Goal: Task Accomplishment & Management: Manage account settings

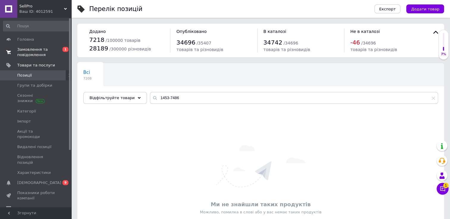
click at [40, 55] on span "Замовлення та повідомлення" at bounding box center [36, 52] width 38 height 11
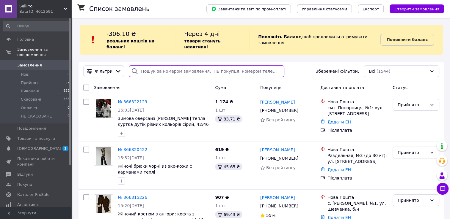
click at [194, 69] on input "search" at bounding box center [206, 71] width 155 height 12
paste input "Гончарова Инна"
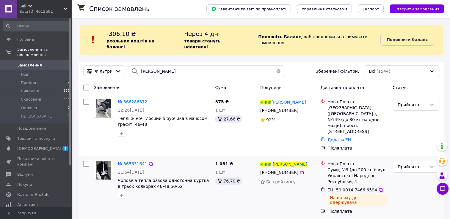
click at [378, 188] on icon at bounding box center [380, 190] width 5 height 5
click at [192, 71] on input "Гончарова Инна" at bounding box center [206, 71] width 155 height 12
paste input "ичорман Сергей"
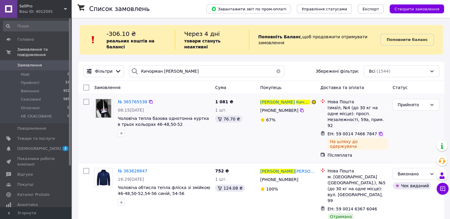
click at [378, 132] on icon at bounding box center [380, 134] width 5 height 5
click at [188, 65] on input "Кичорман Сергей" at bounding box center [206, 71] width 155 height 12
paste input "ачкир Наталія"
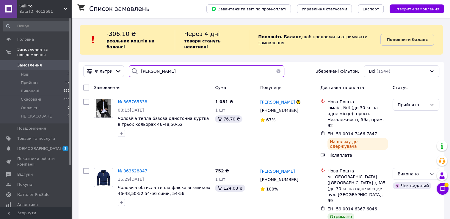
click at [188, 65] on input "Бачкир Наталія" at bounding box center [206, 71] width 155 height 12
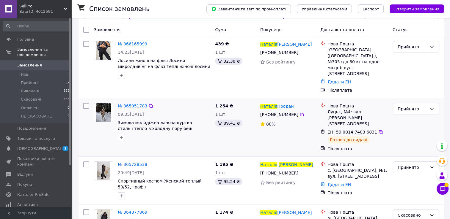
scroll to position [69, 0]
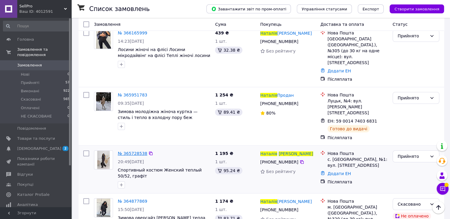
type input "Бачкир Наталія"
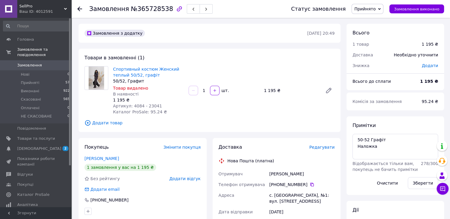
click at [176, 9] on icon "button" at bounding box center [179, 8] width 7 height 7
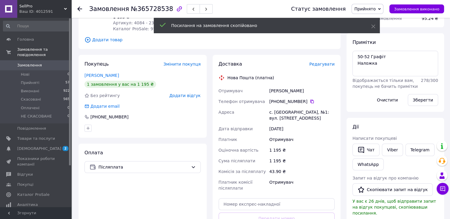
scroll to position [86, 0]
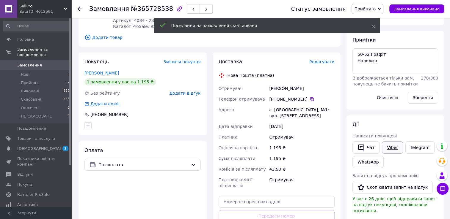
click at [390, 152] on link "Viber" at bounding box center [392, 147] width 21 height 12
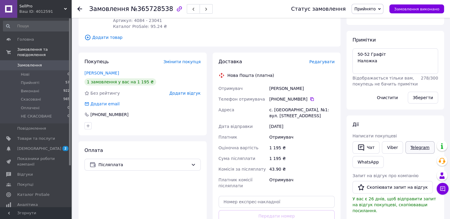
click at [412, 150] on link "Telegram" at bounding box center [419, 147] width 29 height 12
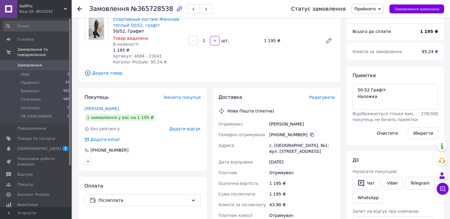
scroll to position [51, 0]
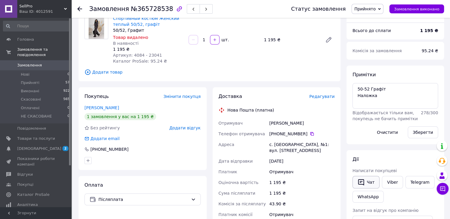
click at [365, 183] on button "Чат" at bounding box center [365, 182] width 27 height 12
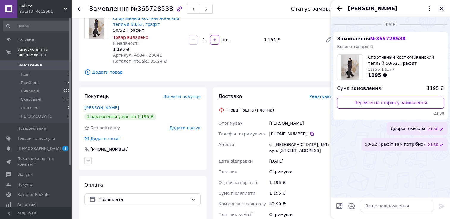
click at [441, 6] on icon "Закрити" at bounding box center [441, 8] width 7 height 7
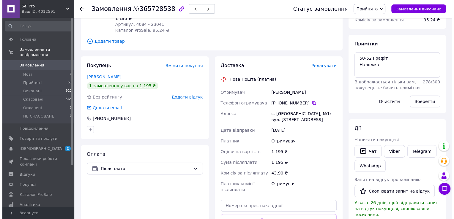
scroll to position [82, 0]
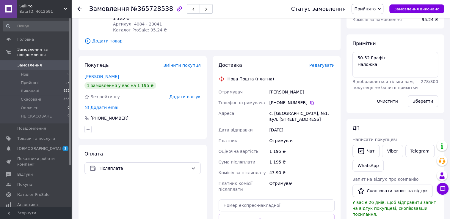
click at [190, 99] on span "Додати відгук" at bounding box center [184, 96] width 31 height 5
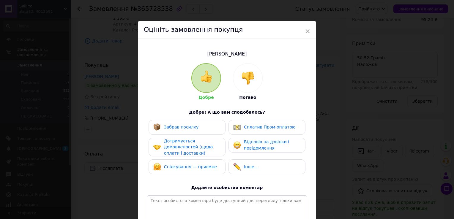
click at [242, 84] on img at bounding box center [247, 78] width 13 height 13
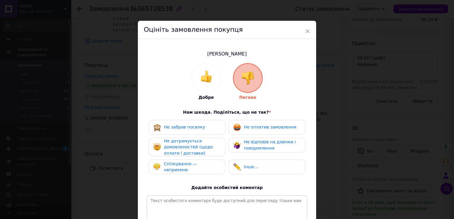
click at [252, 149] on span "Не відповів на дзвінки і повідомлення" at bounding box center [270, 145] width 52 height 11
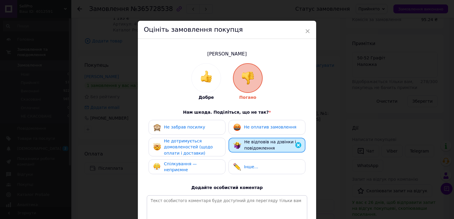
scroll to position [74, 0]
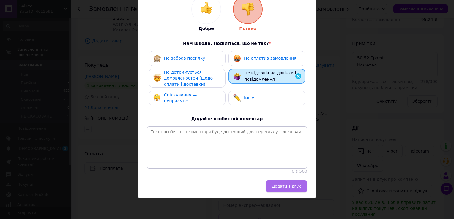
click at [278, 185] on span "Додати відгук" at bounding box center [286, 186] width 29 height 4
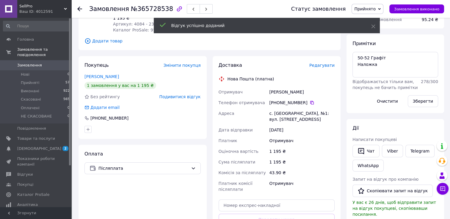
click at [375, 11] on span "Прийнято" at bounding box center [364, 9] width 21 height 5
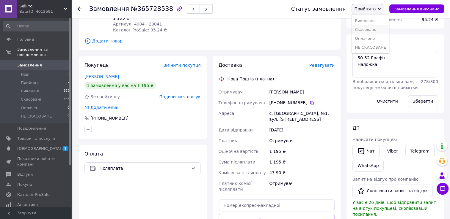
click at [388, 29] on li "Скасовано" at bounding box center [370, 29] width 37 height 9
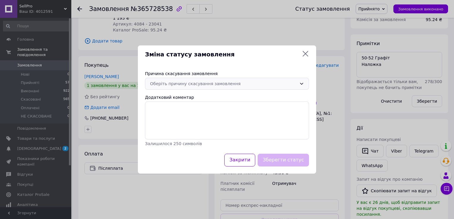
click at [229, 81] on div "Оберіть причину скасування замовлення" at bounding box center [223, 84] width 147 height 7
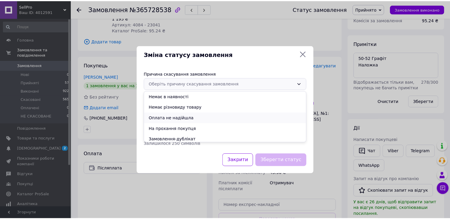
scroll to position [24, 0]
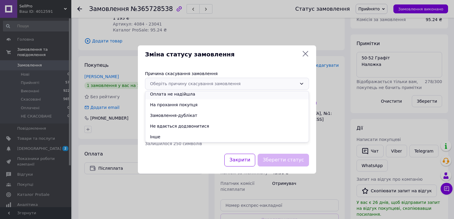
click at [224, 122] on li "Не вдається додзвонитися" at bounding box center [226, 126] width 163 height 11
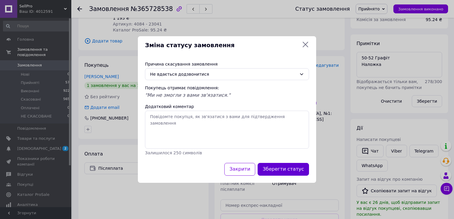
click at [290, 168] on button "Зберегти статус" at bounding box center [283, 169] width 51 height 13
